Goal: Transaction & Acquisition: Register for event/course

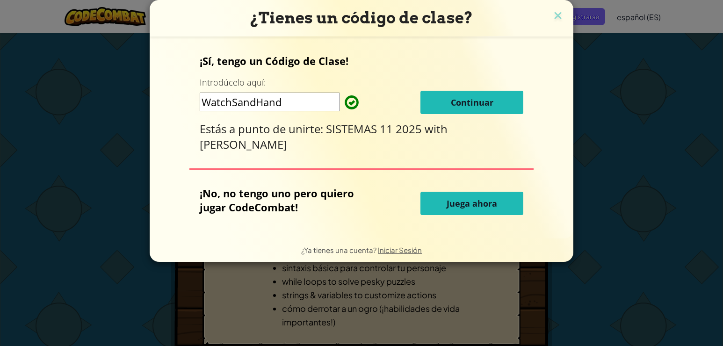
click at [507, 108] on button "Continuar" at bounding box center [471, 102] width 103 height 23
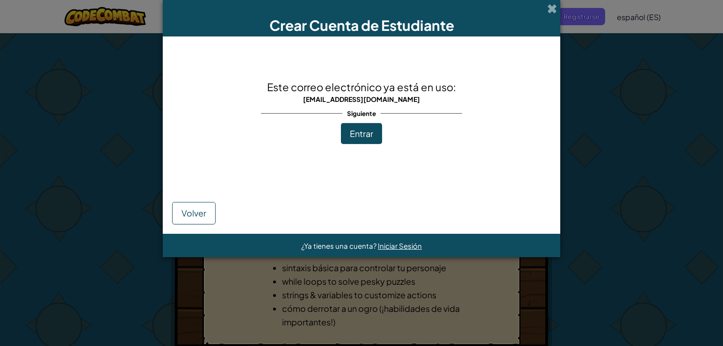
click at [366, 134] on span "Entrar" at bounding box center [361, 133] width 23 height 11
